Goal: Check status: Check status

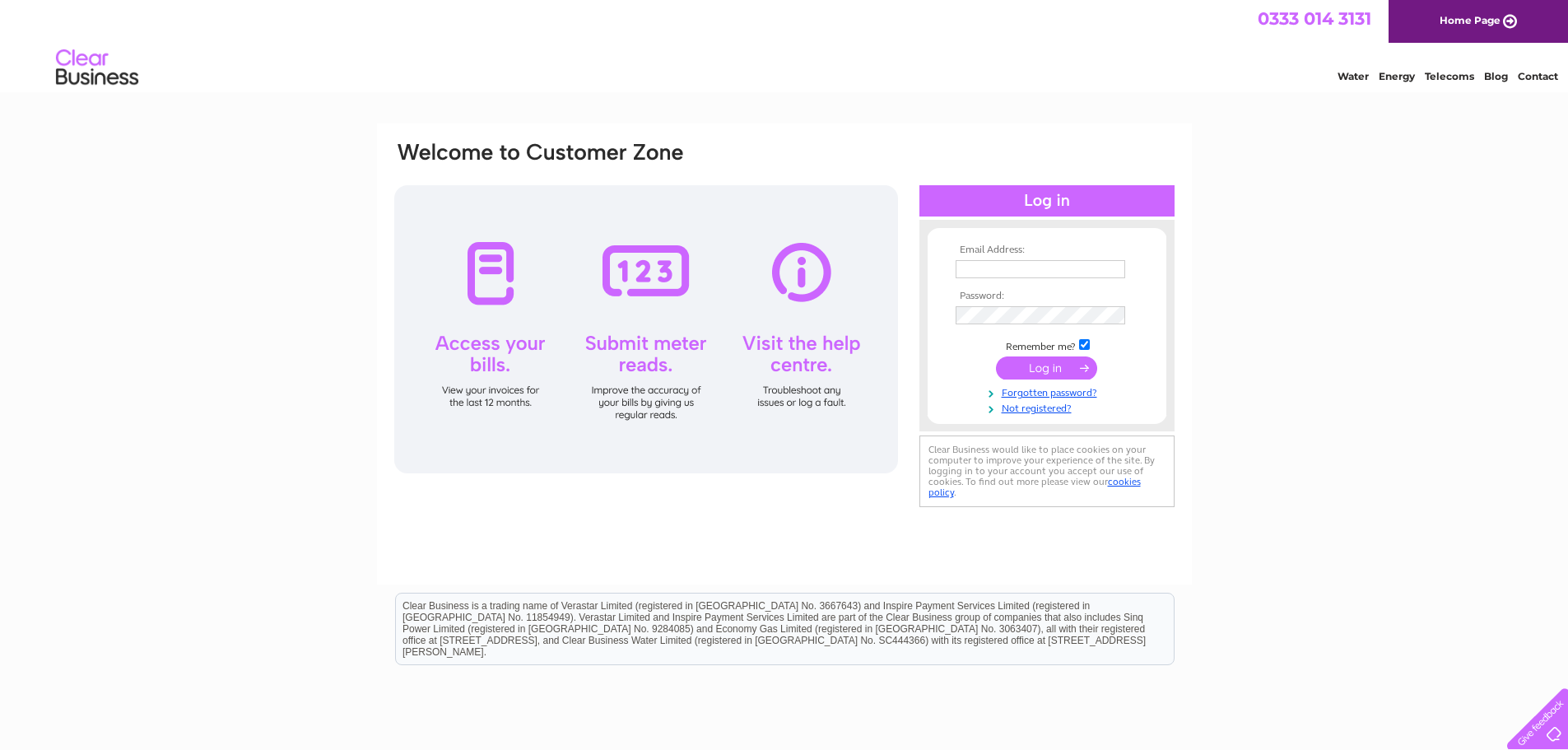
type input "[EMAIL_ADDRESS][DOMAIN_NAME]"
click at [1040, 364] on input "submit" at bounding box center [1046, 367] width 101 height 23
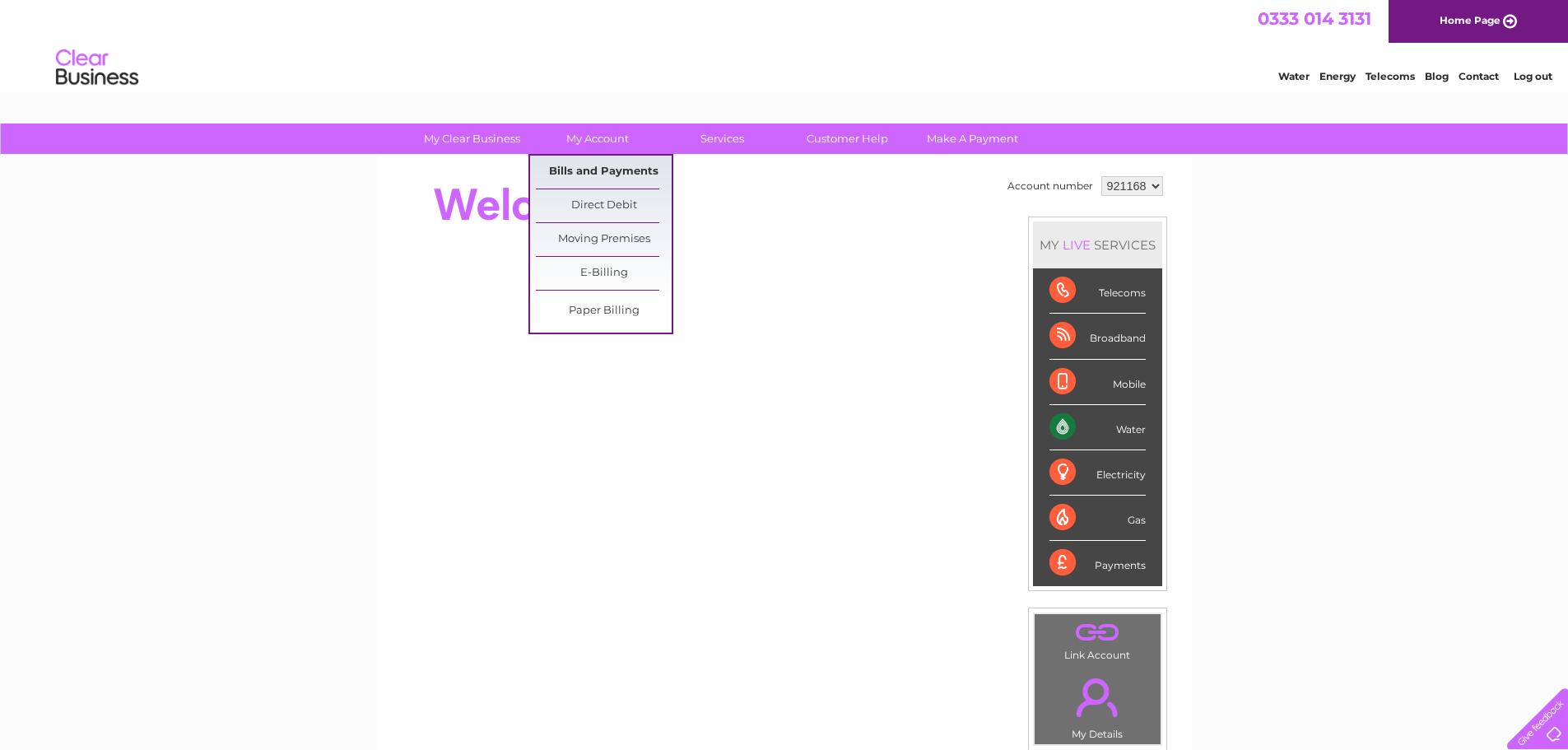
click at [605, 164] on link "Bills and Payments" at bounding box center [603, 171] width 136 height 33
click at [619, 170] on link "Bills and Payments" at bounding box center [603, 171] width 136 height 33
